Goal: Information Seeking & Learning: Find contact information

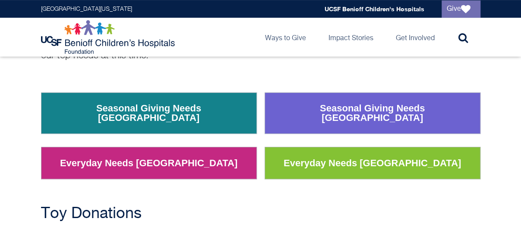
scroll to position [121, 0]
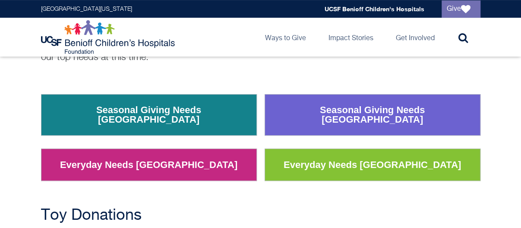
click at [346, 158] on link "Everyday Needs [GEOGRAPHIC_DATA]" at bounding box center [372, 165] width 190 height 22
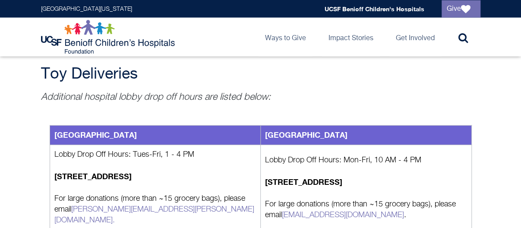
scroll to position [997, 0]
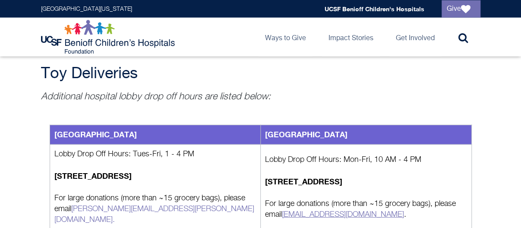
click at [300, 211] on link "[EMAIL_ADDRESS][DOMAIN_NAME]" at bounding box center [343, 215] width 122 height 8
click at [301, 211] on link "[EMAIL_ADDRESS][DOMAIN_NAME]" at bounding box center [343, 215] width 122 height 8
drag, startPoint x: 417, startPoint y: 153, endPoint x: 333, endPoint y: 145, distance: 84.9
drag, startPoint x: 333, startPoint y: 145, endPoint x: 306, endPoint y: 151, distance: 27.9
click at [271, 90] on p "Additional hospital lobby drop off hours are listed below:" at bounding box center [260, 96] width 439 height 13
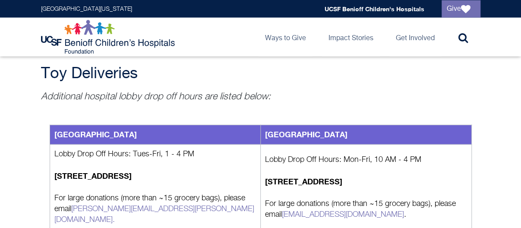
drag, startPoint x: 266, startPoint y: 148, endPoint x: 402, endPoint y: 151, distance: 136.0
click at [312, 161] on td "Lobby Drop Off Hours: Mon-Fri, 10 AM - 4 PM [STREET_ADDRESS] For large donation…" at bounding box center [366, 187] width 211 height 85
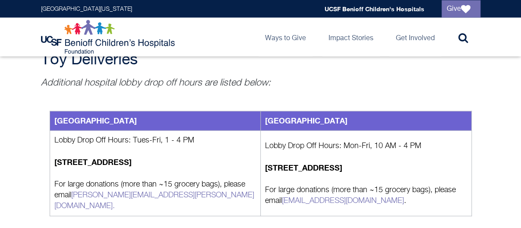
scroll to position [1011, 0]
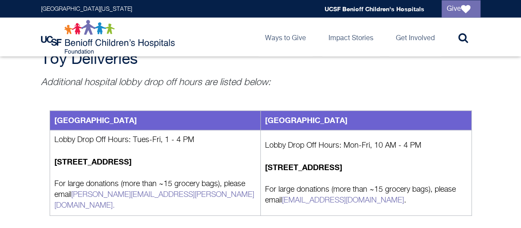
drag, startPoint x: 279, startPoint y: 136, endPoint x: 269, endPoint y: 137, distance: 9.5
click at [269, 162] on strong "[STREET_ADDRESS]" at bounding box center [303, 166] width 77 height 9
drag, startPoint x: 265, startPoint y: 137, endPoint x: 404, endPoint y: 134, distance: 138.6
click at [404, 162] on p "[STREET_ADDRESS]" at bounding box center [366, 168] width 202 height 12
drag, startPoint x: 404, startPoint y: 134, endPoint x: 393, endPoint y: 136, distance: 11.1
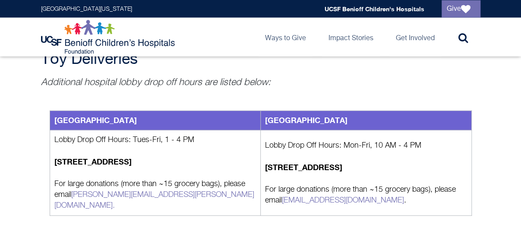
copy strong "[STREET_ADDRESS]"
click at [488, 50] on div "UCSF Benioff Children's Hospitals Foundation Main navigation Ways to Give Toggl…" at bounding box center [260, 37] width 455 height 39
click at [344, 197] on div "[GEOGRAPHIC_DATA] [GEOGRAPHIC_DATA] Lobby Drop Off Hours: Tues-Fri, 1 - 4 PM [S…" at bounding box center [260, 163] width 439 height 148
